Goal: Find specific page/section: Find specific page/section

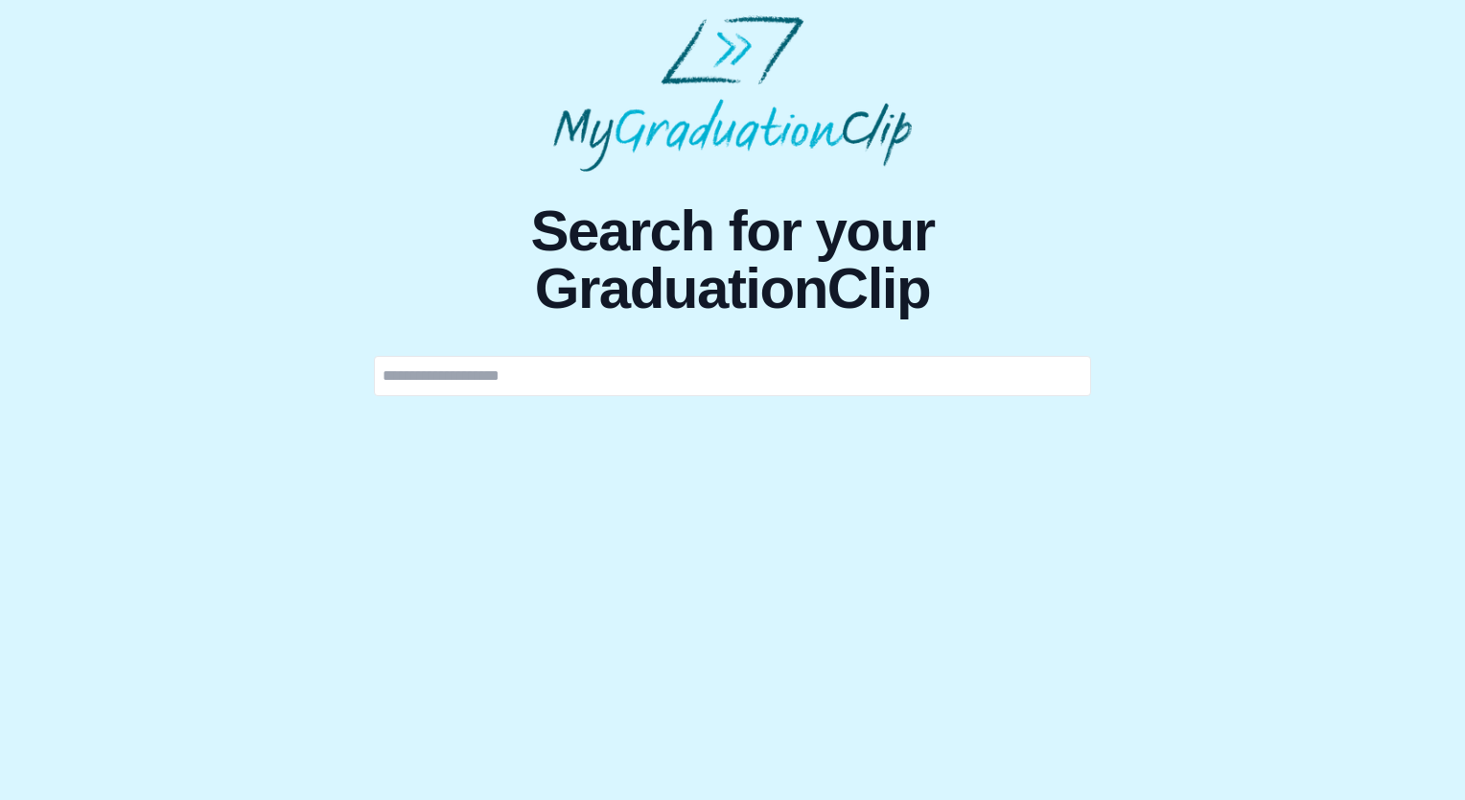
click at [690, 382] on input "text" at bounding box center [732, 376] width 717 height 40
type input "******"
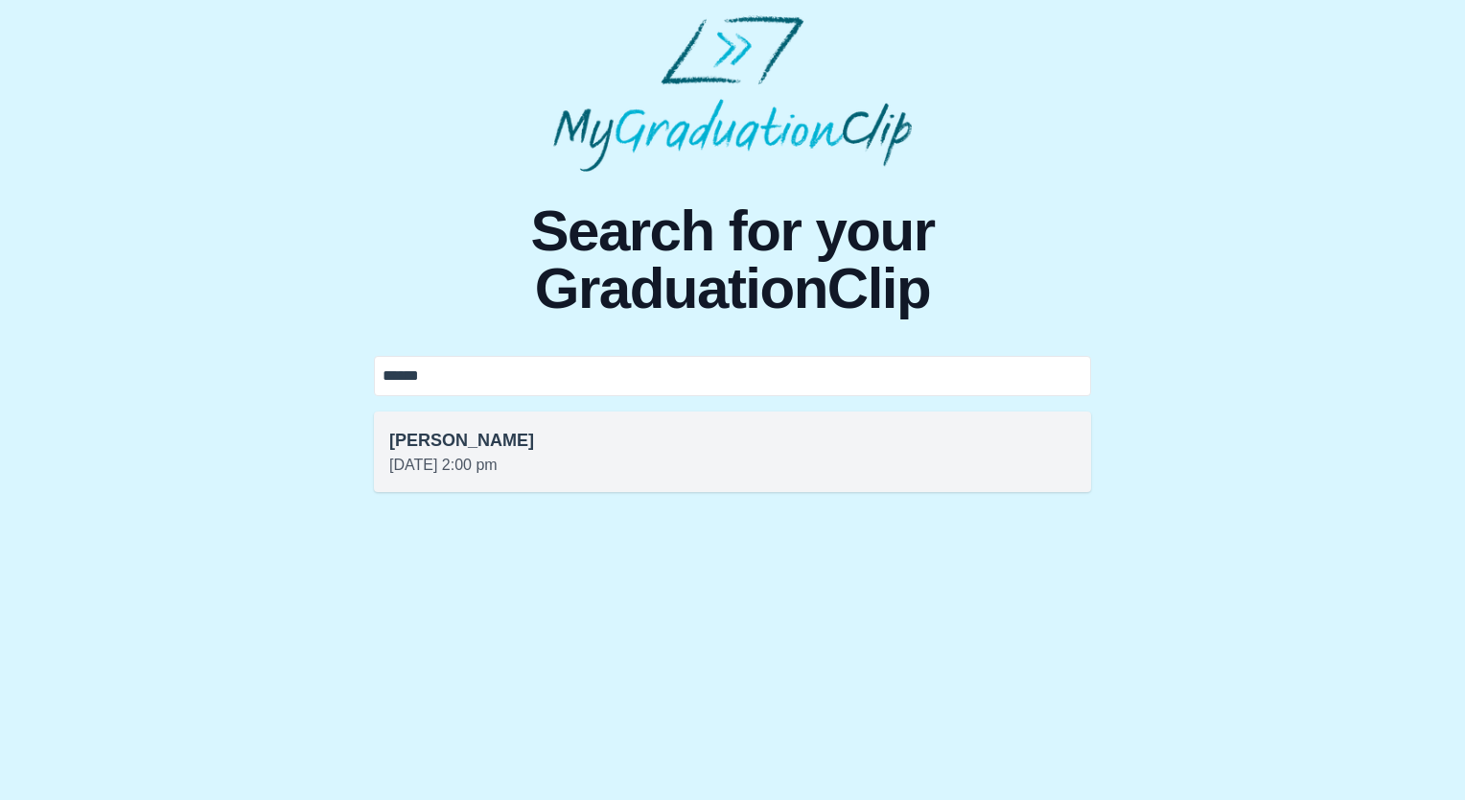
click at [513, 430] on h3 "[PERSON_NAME]" at bounding box center [732, 440] width 687 height 27
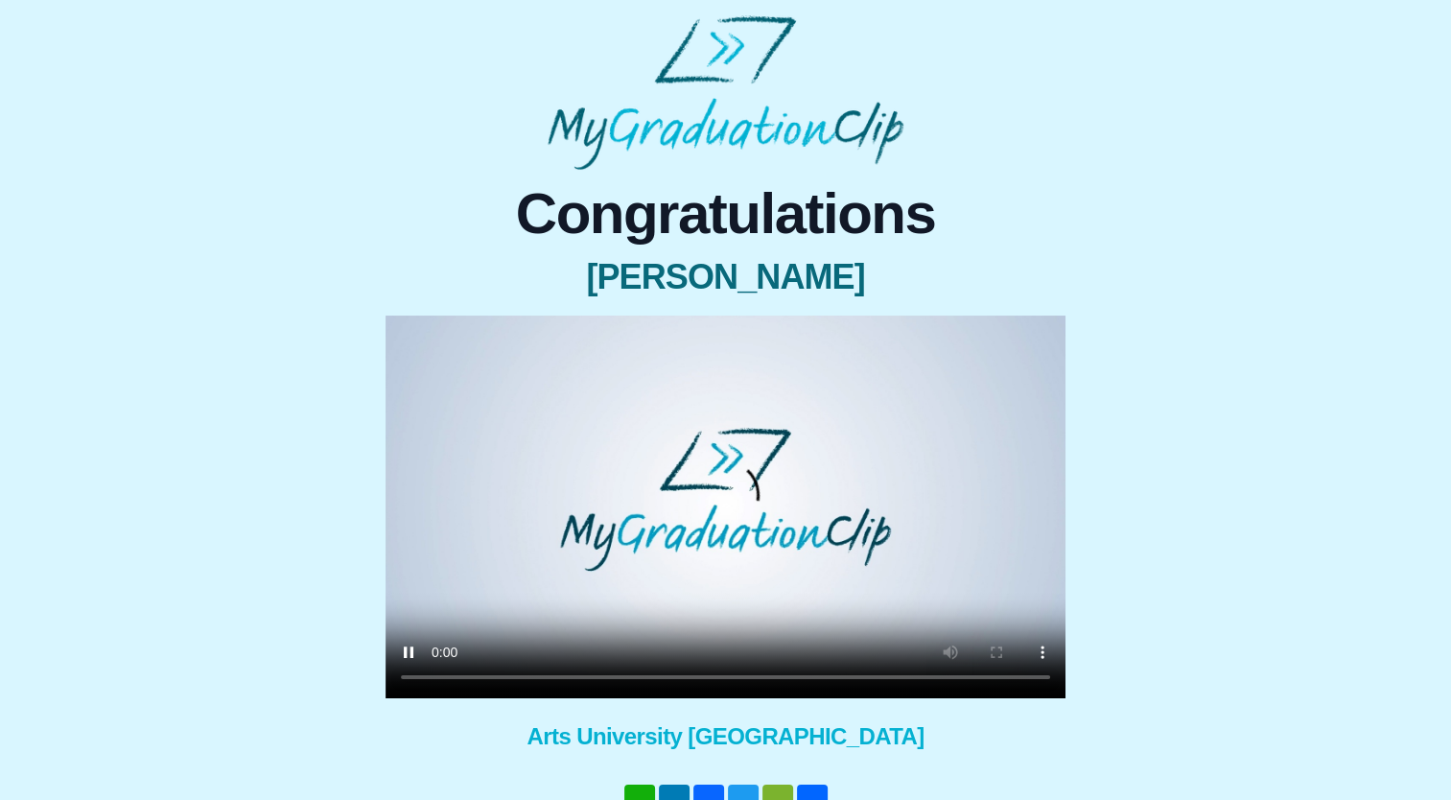
scroll to position [109, 0]
